Goal: Task Accomplishment & Management: Complete application form

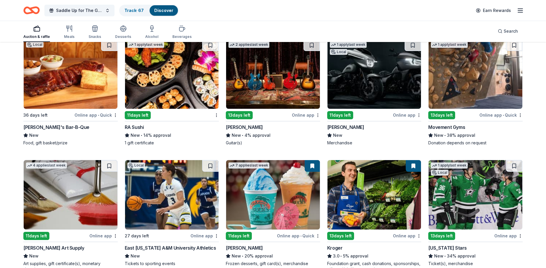
scroll to position [847, 0]
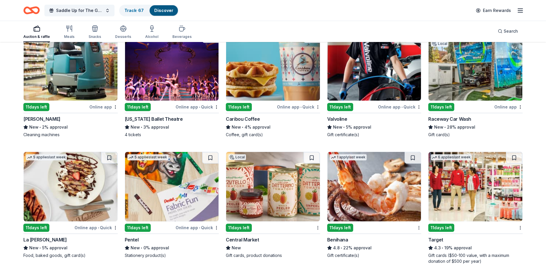
scroll to position [1947, 0]
click at [415, 152] on button at bounding box center [412, 158] width 16 height 12
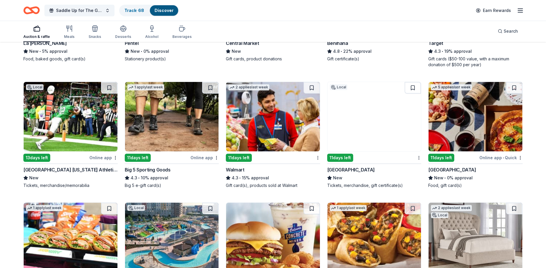
scroll to position [2156, 0]
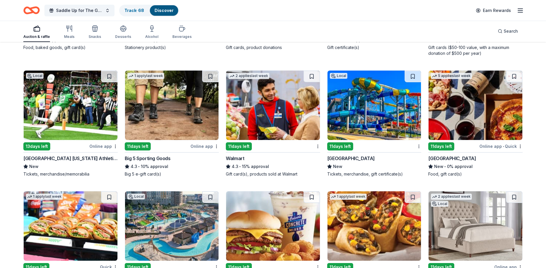
click at [239, 155] on div "Walmart" at bounding box center [235, 158] width 18 height 7
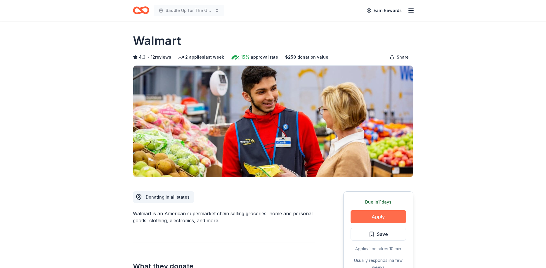
click at [377, 218] on button "Apply" at bounding box center [377, 216] width 55 height 13
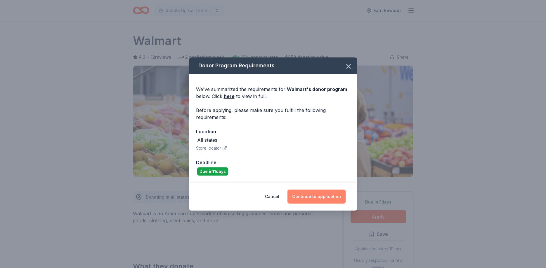
click at [309, 199] on button "Continue to application" at bounding box center [316, 197] width 58 height 14
